Goal: Navigation & Orientation: Go to known website

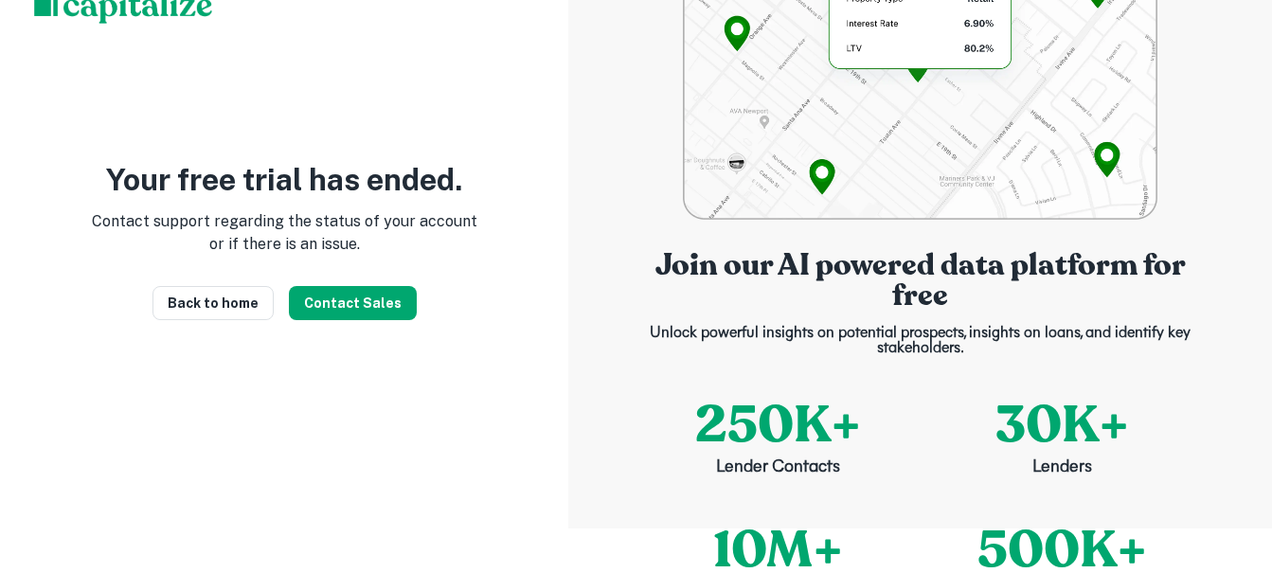
scroll to position [84, 0]
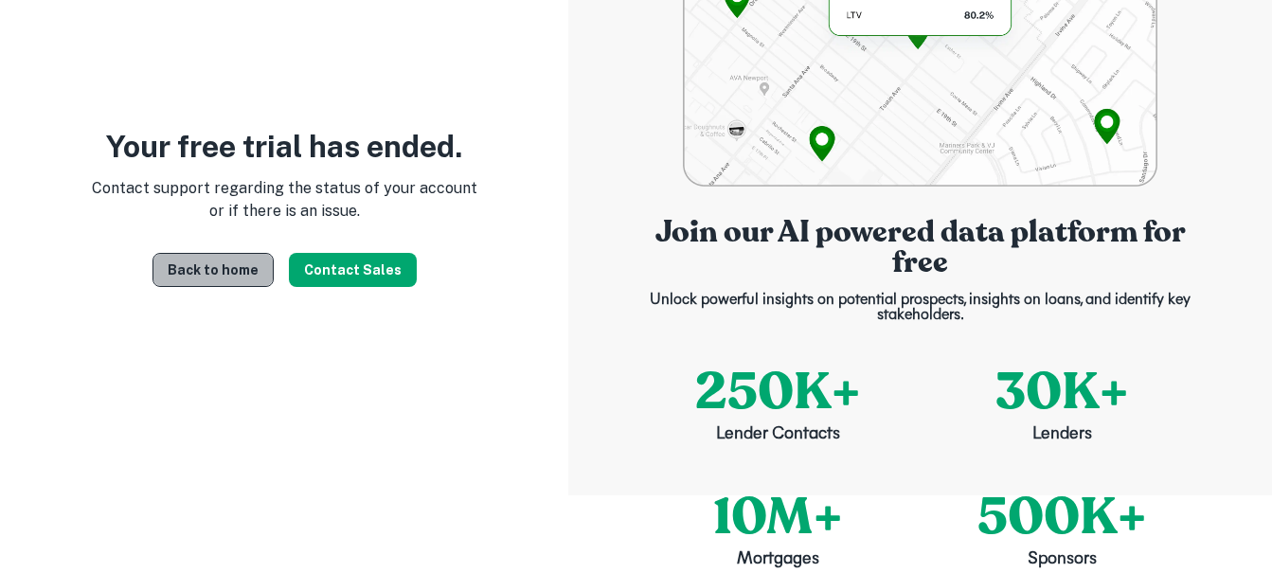
click at [244, 277] on link "Back to home" at bounding box center [212, 270] width 121 height 34
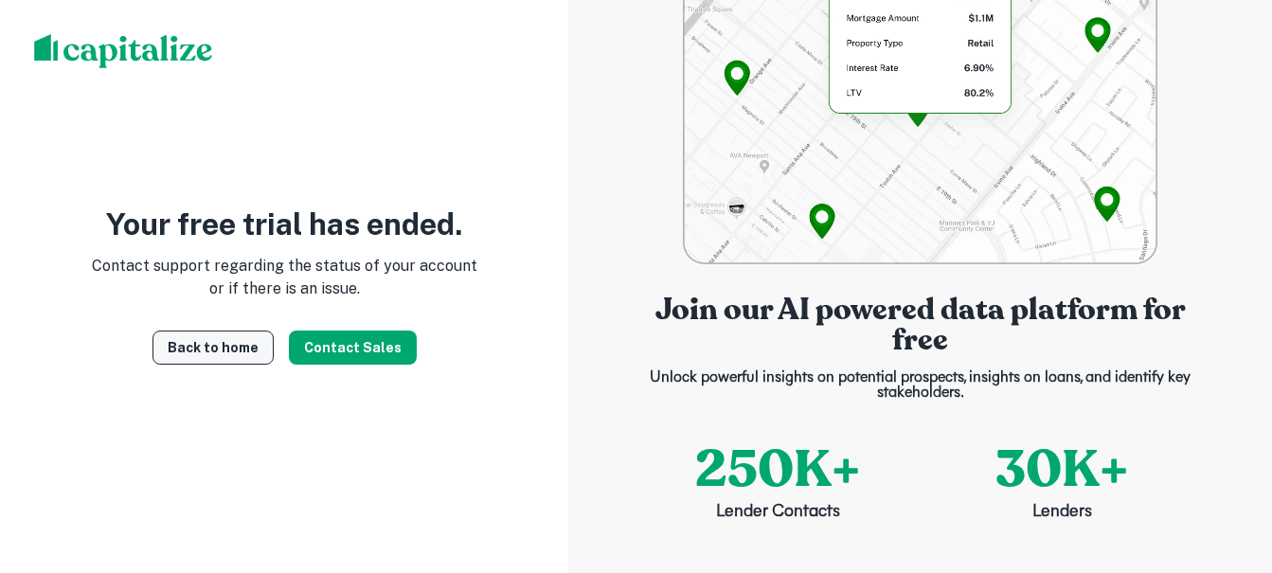
click at [185, 341] on link "Back to home" at bounding box center [212, 347] width 121 height 34
click at [236, 360] on link "Back to home" at bounding box center [212, 347] width 121 height 34
click at [262, 360] on link "Back to home" at bounding box center [212, 347] width 121 height 34
